Goal: Task Accomplishment & Management: Use online tool/utility

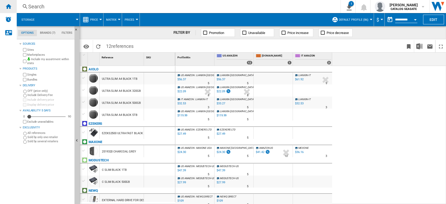
click at [9, 8] on ng-md-icon "Home" at bounding box center [8, 6] width 6 height 6
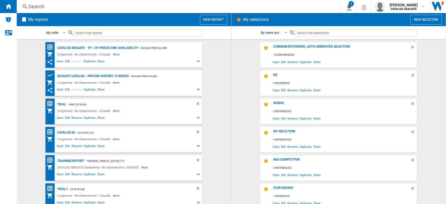
click at [211, 24] on button "New report" at bounding box center [213, 20] width 27 height 10
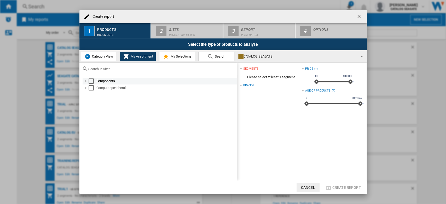
click at [103, 83] on div "Components" at bounding box center [166, 80] width 140 height 5
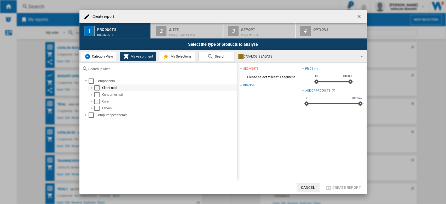
click at [104, 86] on div "Client ssd" at bounding box center [169, 87] width 134 height 5
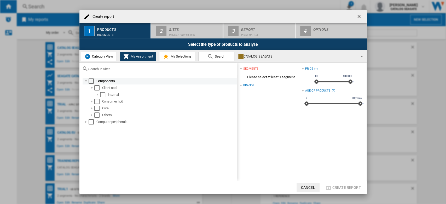
click at [105, 80] on div "Components" at bounding box center [166, 80] width 140 height 5
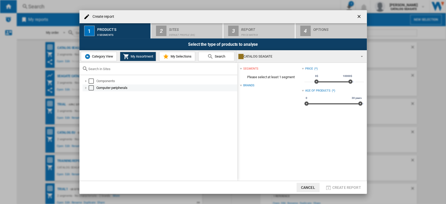
drag, startPoint x: 91, startPoint y: 81, endPoint x: 91, endPoint y: 88, distance: 7.6
click at [91, 81] on div "Select" at bounding box center [91, 80] width 5 height 5
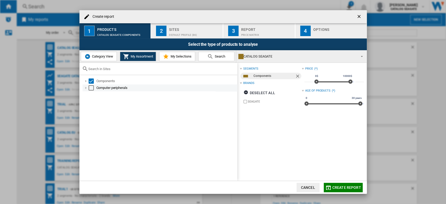
click at [91, 88] on div "Select" at bounding box center [91, 87] width 5 height 5
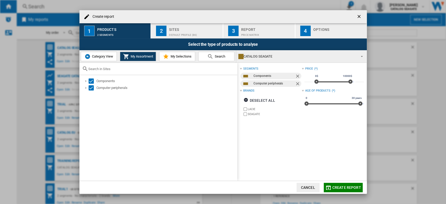
click at [200, 39] on div "Select the type of products to analyse" at bounding box center [223, 44] width 288 height 12
click at [195, 29] on div "Sites" at bounding box center [194, 27] width 51 height 5
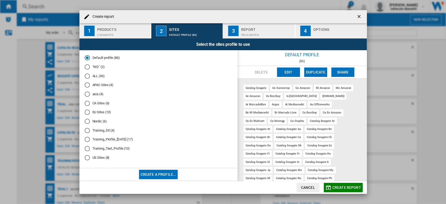
click at [87, 159] on div "US Sites (8)" at bounding box center [87, 157] width 5 height 5
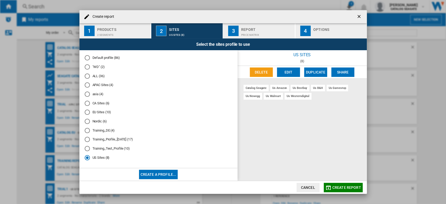
click at [349, 170] on span "Create report" at bounding box center [346, 187] width 29 height 4
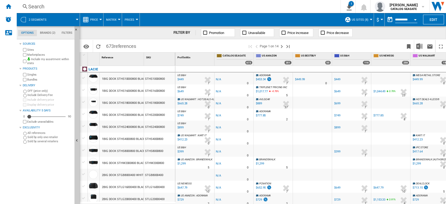
click at [37, 55] on label "Marketplaces" at bounding box center [49, 55] width 45 height 4
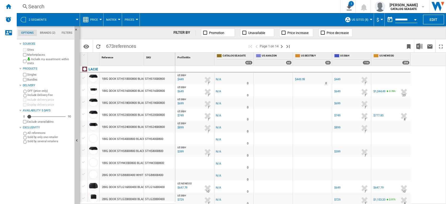
click at [115, 81] on div "1BIG DOCK STHS10000800 BLACK 10TB" at bounding box center [128, 79] width 52 height 12
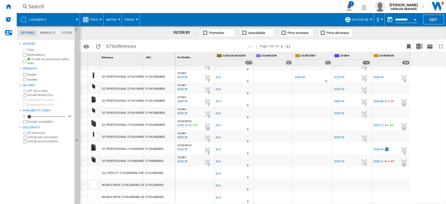
scroll to position [383, 0]
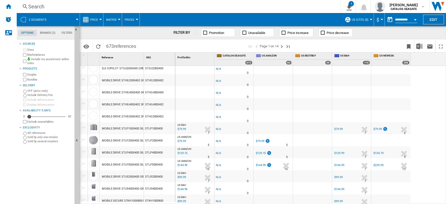
click at [117, 154] on div "MOBILE DRIVE STLP4000400 SILVER 4TB" at bounding box center [128, 153] width 53 height 12
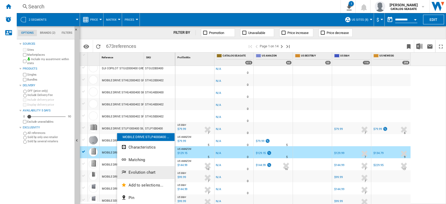
click at [150, 170] on span "Evolution chart" at bounding box center [142, 172] width 27 height 5
